Goal: Transaction & Acquisition: Purchase product/service

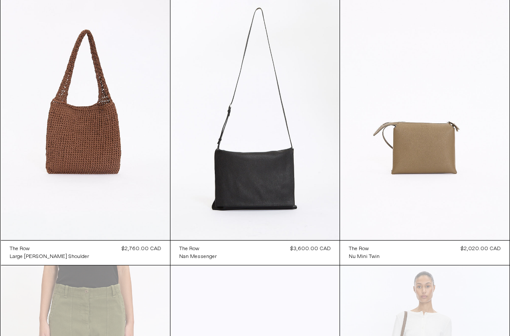
scroll to position [2018, 0]
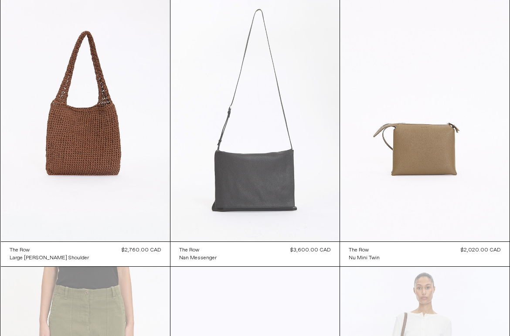
click at [243, 180] on at bounding box center [254, 115] width 169 height 254
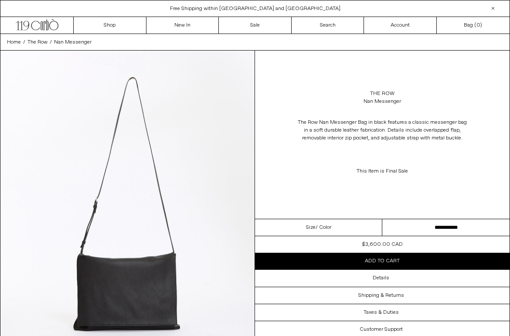
click at [148, 205] on img at bounding box center [127, 210] width 254 height 318
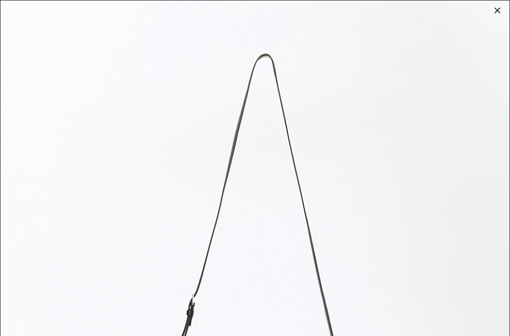
click at [495, 13] on div at bounding box center [497, 10] width 12 height 12
